Goal: Find specific page/section: Find specific page/section

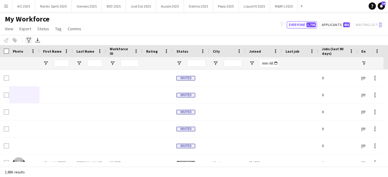
click at [29, 40] on icon at bounding box center [28, 40] width 5 height 5
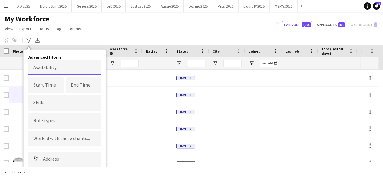
click at [54, 71] on body "Menu Boards Boards Boards All jobs Status Workforce Workforce My Workforce Recr…" at bounding box center [191, 88] width 383 height 177
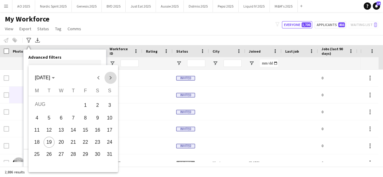
click at [113, 76] on span "Next month" at bounding box center [110, 78] width 12 height 12
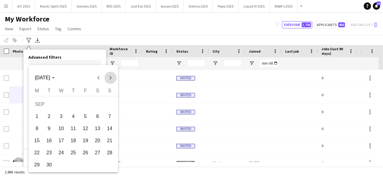
click at [113, 76] on span "Next month" at bounding box center [110, 78] width 12 height 12
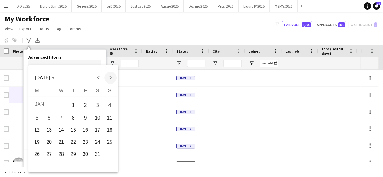
click at [113, 76] on span "Next month" at bounding box center [110, 78] width 12 height 12
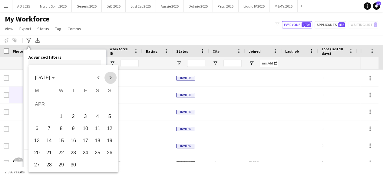
click at [113, 76] on span "Next month" at bounding box center [110, 78] width 12 height 12
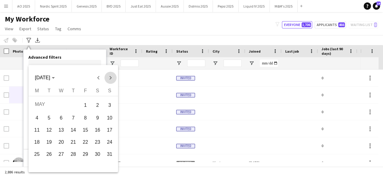
click at [113, 76] on span "Next month" at bounding box center [110, 78] width 12 height 12
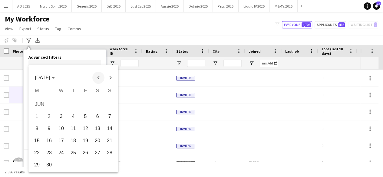
click at [100, 74] on span "Previous month" at bounding box center [98, 78] width 12 height 12
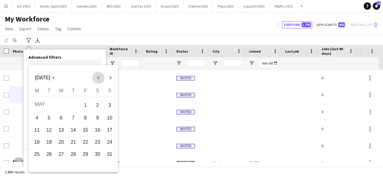
click at [100, 74] on span "Previous month" at bounding box center [98, 78] width 12 height 12
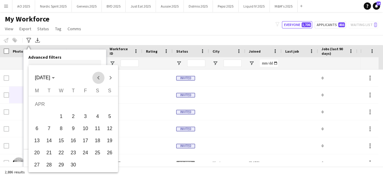
click at [100, 74] on span "Previous month" at bounding box center [98, 78] width 12 height 12
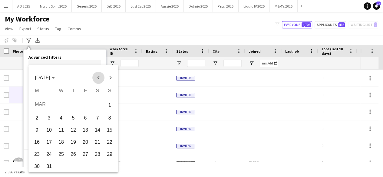
click at [100, 74] on span "Previous month" at bounding box center [98, 78] width 12 height 12
click at [86, 140] on span "23" at bounding box center [85, 142] width 11 height 11
type input "**********"
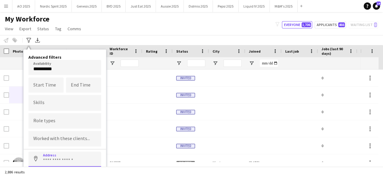
click at [53, 158] on input at bounding box center [64, 159] width 73 height 15
type input "*"
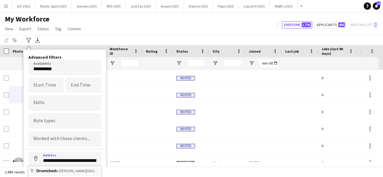
type input "**********"
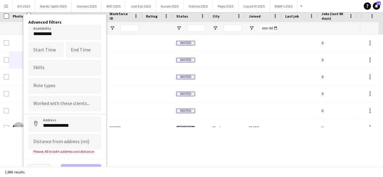
scroll to position [38, 0]
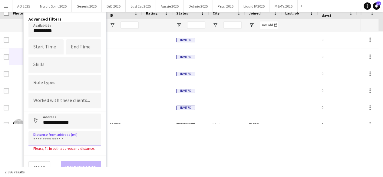
click at [67, 141] on input at bounding box center [64, 138] width 73 height 15
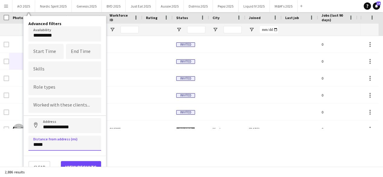
type input "*****"
click at [74, 162] on button "View results" at bounding box center [81, 167] width 40 height 12
type input "**********"
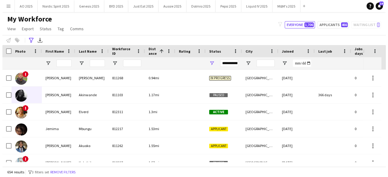
scroll to position [0, 0]
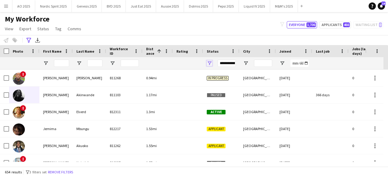
click at [210, 63] on span "Open Filter Menu" at bounding box center [209, 63] width 5 height 5
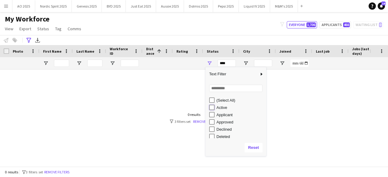
type input "**********"
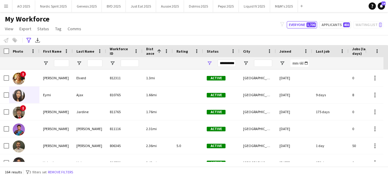
click at [262, 23] on div "My Workforce View Views Default view Compliance Log New view Update view Delete…" at bounding box center [194, 25] width 388 height 21
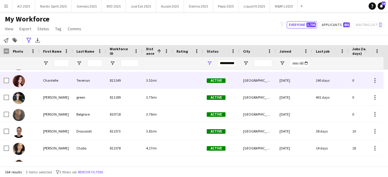
click at [22, 81] on img at bounding box center [19, 81] width 12 height 12
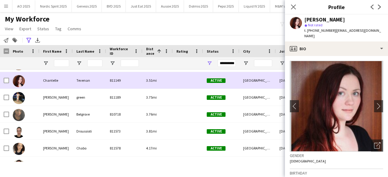
click at [22, 82] on img at bounding box center [19, 81] width 12 height 12
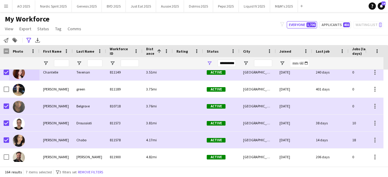
click at [387, 160] on div at bounding box center [385, 116] width 5 height 92
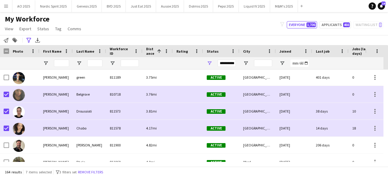
click at [387, 160] on div at bounding box center [385, 116] width 5 height 92
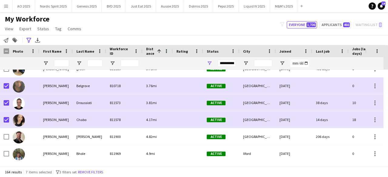
click at [387, 160] on div at bounding box center [385, 116] width 5 height 92
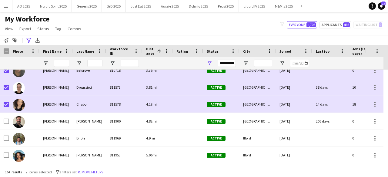
click at [387, 160] on div at bounding box center [385, 116] width 5 height 92
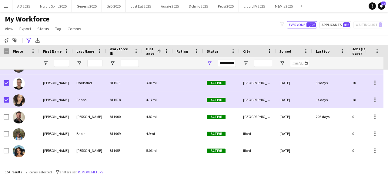
click at [387, 160] on div at bounding box center [385, 116] width 5 height 92
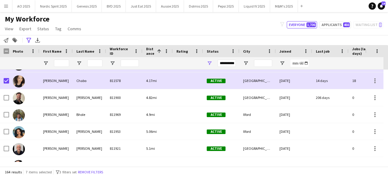
click at [387, 160] on div at bounding box center [385, 116] width 5 height 92
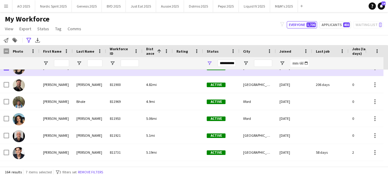
click at [387, 160] on div at bounding box center [385, 116] width 5 height 92
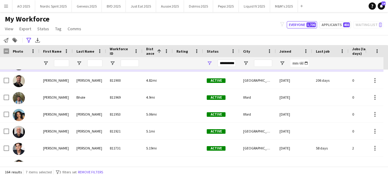
click at [387, 160] on div at bounding box center [385, 116] width 5 height 92
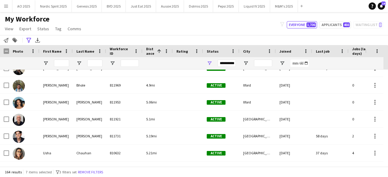
click at [387, 160] on div at bounding box center [385, 116] width 5 height 92
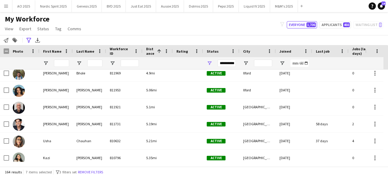
click at [387, 160] on div at bounding box center [385, 116] width 5 height 92
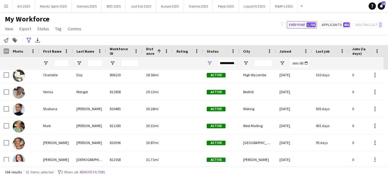
scroll to position [2645, 0]
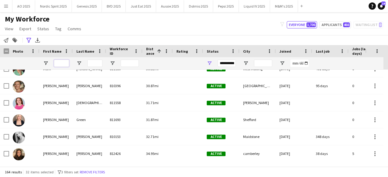
click at [68, 63] on input "First Name Filter Input" at bounding box center [61, 63] width 15 height 7
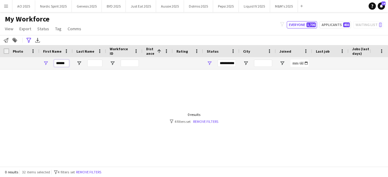
type input "******"
click at [208, 64] on span "Open Filter Menu" at bounding box center [209, 63] width 5 height 5
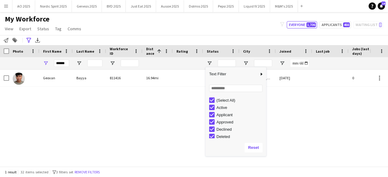
click at [174, 132] on div "Geovan Bayya 811416 16.94mi Applicant London 09-05-2024 0 geovanjosephb@yahoo.c…" at bounding box center [185, 116] width 370 height 92
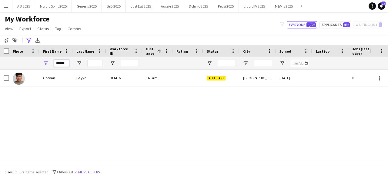
click at [60, 61] on input "******" at bounding box center [61, 63] width 15 height 7
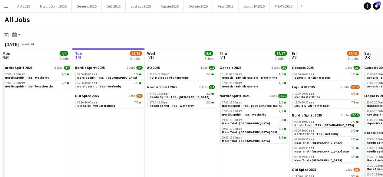
click at [41, 121] on app-date-cell "Nordic Spirit 2025 2 Jobs [DATE] 07:00-19:00 BST 2/2 Nordic Spririt - TSS - Wet…" at bounding box center [36, 155] width 72 height 184
